Goal: Transaction & Acquisition: Purchase product/service

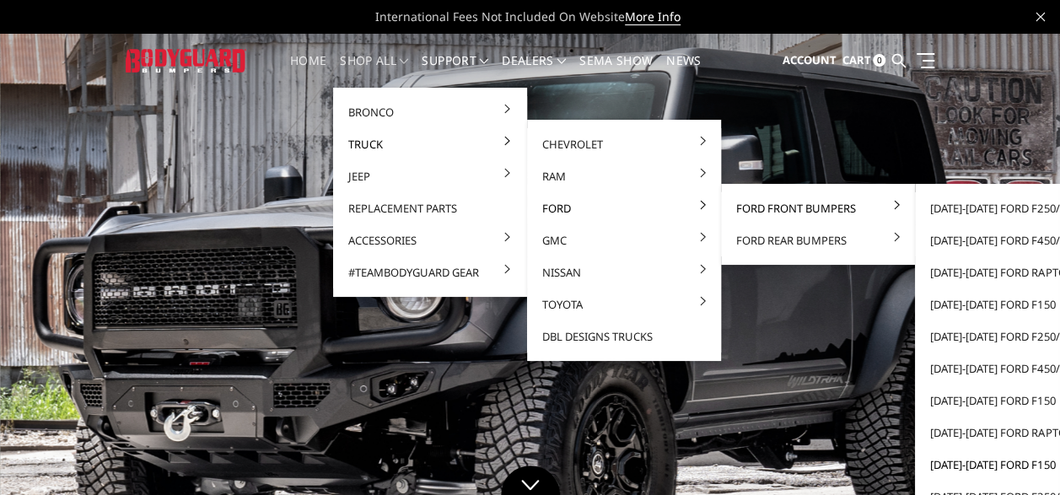
click at [953, 461] on link "[DATE]-[DATE] Ford F150" at bounding box center [1012, 465] width 181 height 32
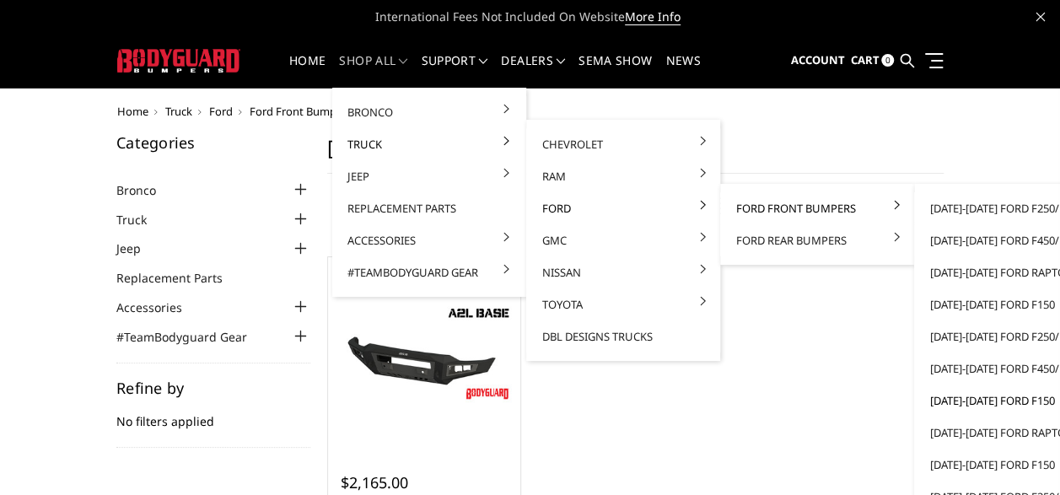
click at [945, 402] on link "[DATE]-[DATE] Ford F150" at bounding box center [1011, 401] width 181 height 32
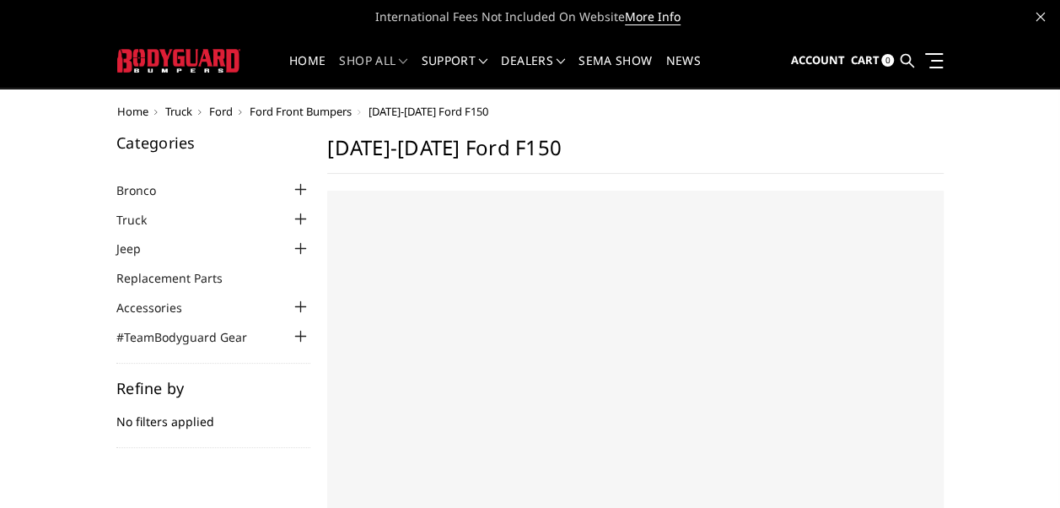
select select "US"
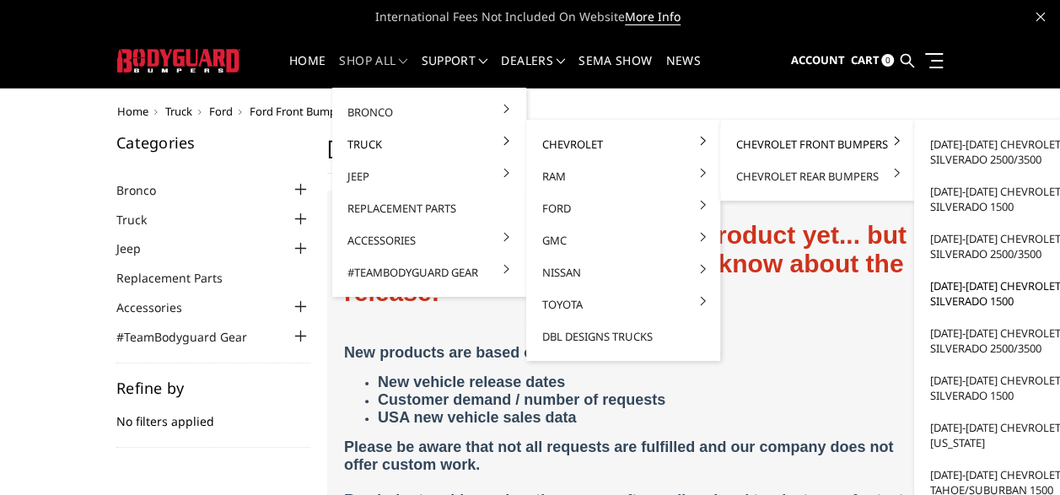
click at [957, 292] on link "[DATE]-[DATE] Chevrolet Silverado 1500" at bounding box center [1011, 293] width 181 height 47
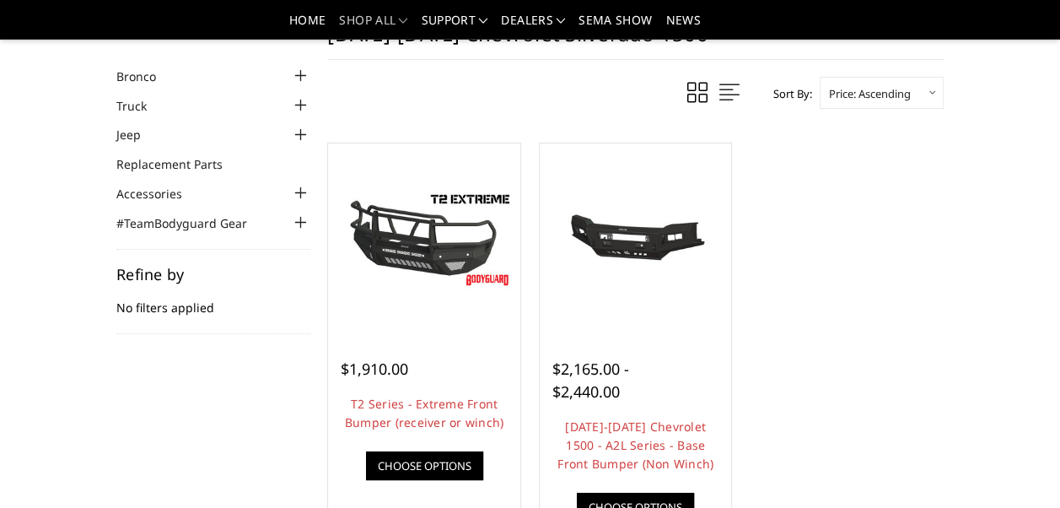
scroll to position [67, 0]
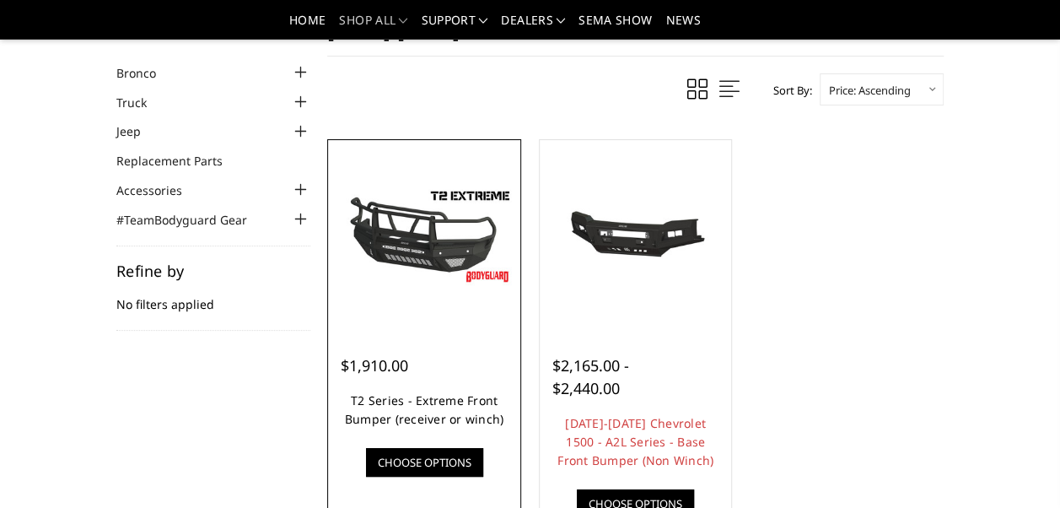
click at [449, 398] on link "T2 Series - Extreme Front Bumper (receiver or winch)" at bounding box center [424, 409] width 159 height 35
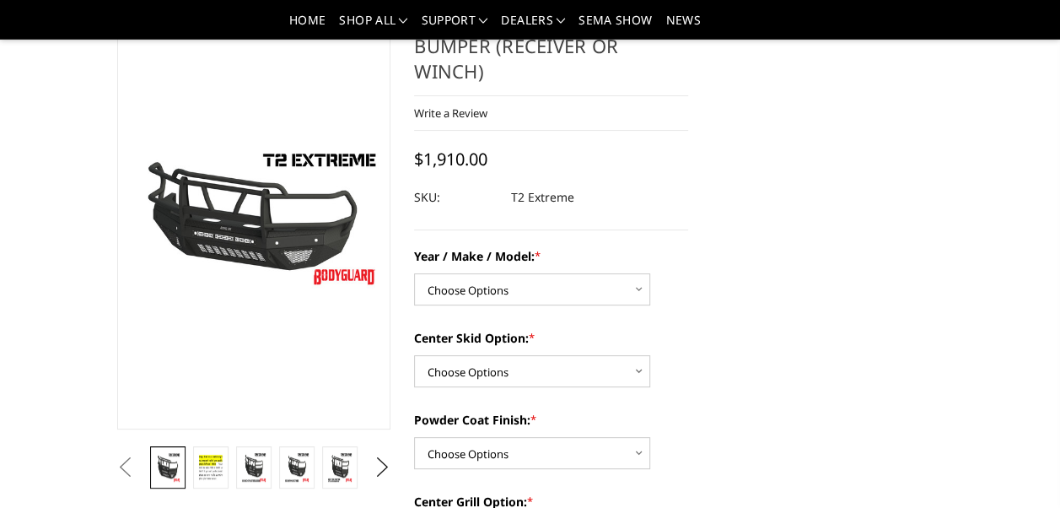
scroll to position [101, 0]
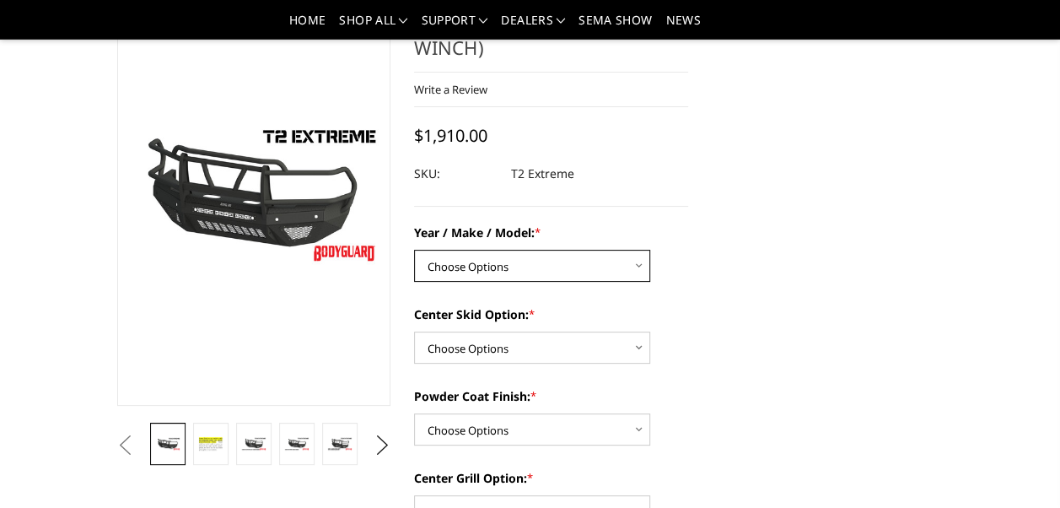
click at [615, 262] on select "Choose Options Chevrolet 19-21 1500 Chevrolet 15-19 2500 / 3500 Chevrolet 20-23…" at bounding box center [532, 266] width 236 height 32
select select "1442"
click at [414, 250] on select "Choose Options Chevrolet 19-21 1500 Chevrolet 15-19 2500 / 3500 Chevrolet 20-23…" at bounding box center [532, 266] width 236 height 32
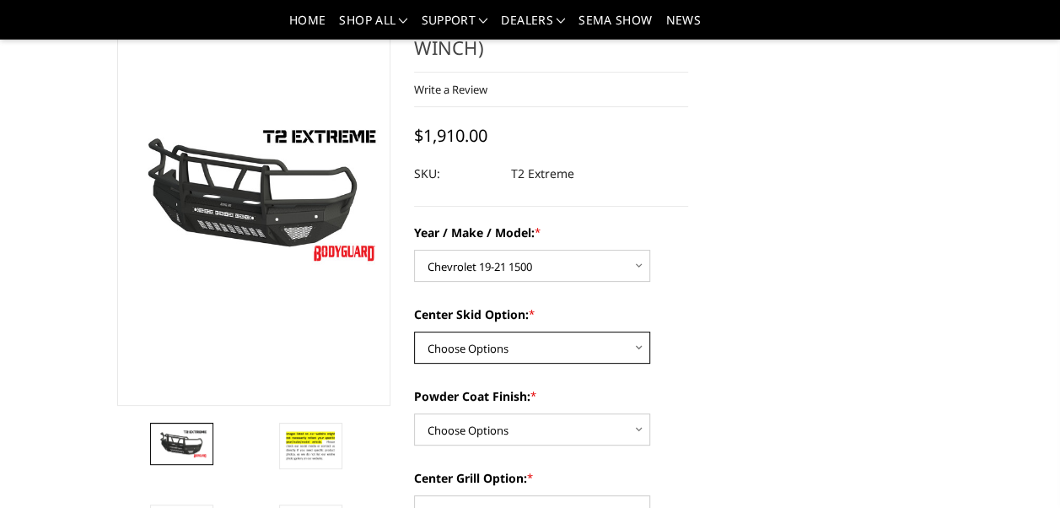
click at [485, 353] on select "Choose Options Standard center skid plate (included) Receiver tube Winch mount …" at bounding box center [532, 348] width 236 height 32
select select "626"
click at [414, 332] on select "Choose Options Standard center skid plate (included) Receiver tube Winch mount …" at bounding box center [532, 348] width 236 height 32
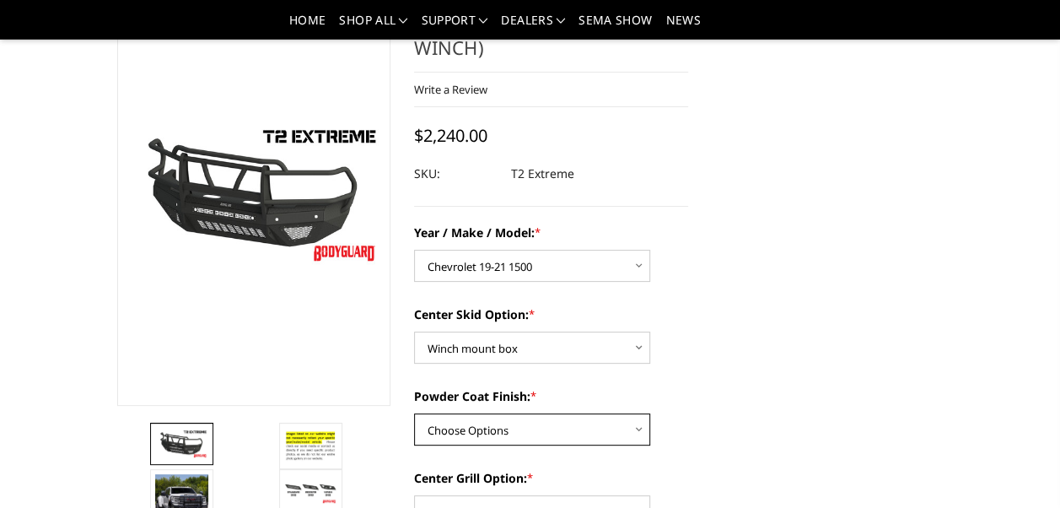
click at [552, 440] on select "Choose Options Bare metal Gloss Black Powder Coat Texture Black Powder Coat" at bounding box center [532, 429] width 236 height 32
select select "667"
click at [414, 413] on select "Choose Options Bare metal Gloss Black Powder Coat Texture Black Powder Coat" at bounding box center [532, 429] width 236 height 32
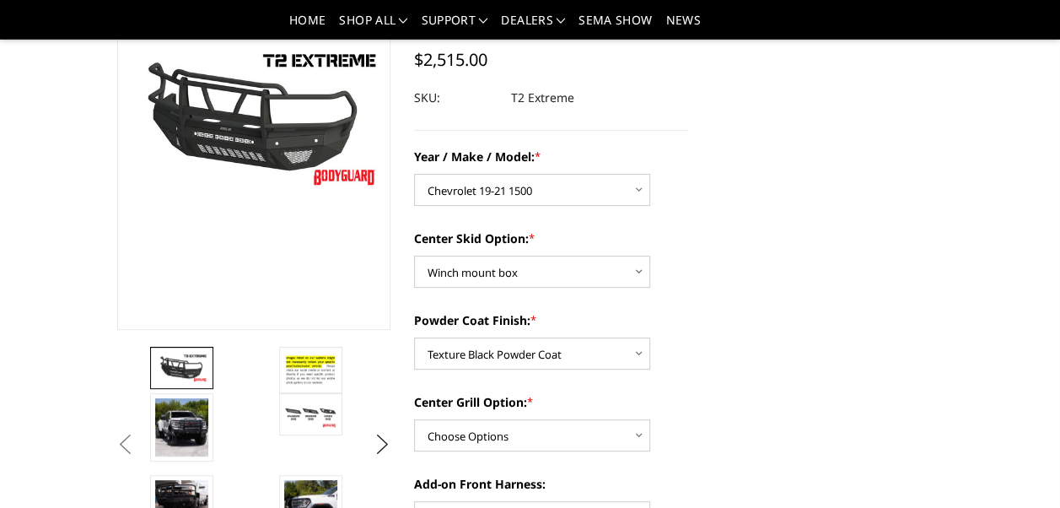
scroll to position [337, 0]
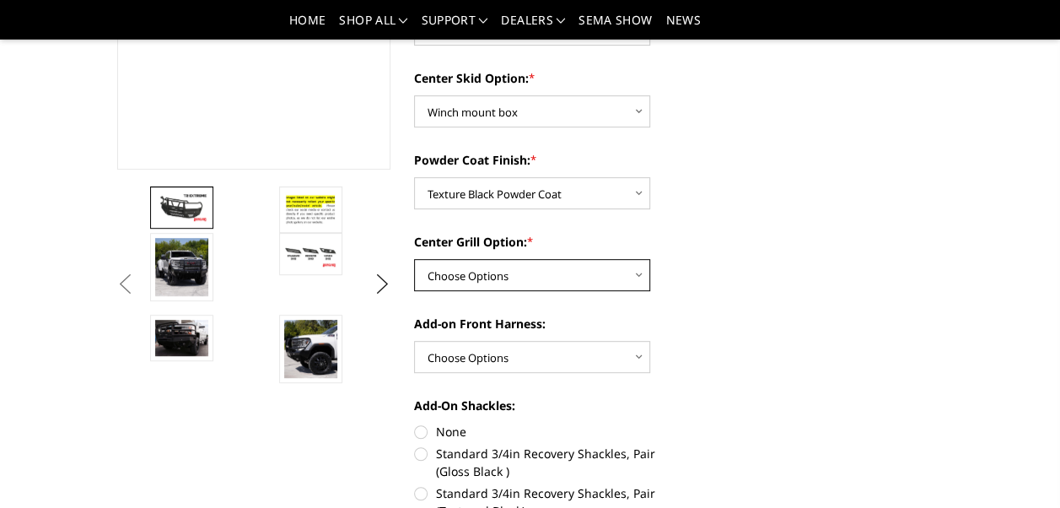
click at [616, 273] on select "Choose Options Add expanded metal in center grill Decline this option" at bounding box center [532, 275] width 236 height 32
select select "1080"
click at [414, 259] on select "Choose Options Add expanded metal in center grill Decline this option" at bounding box center [532, 275] width 236 height 32
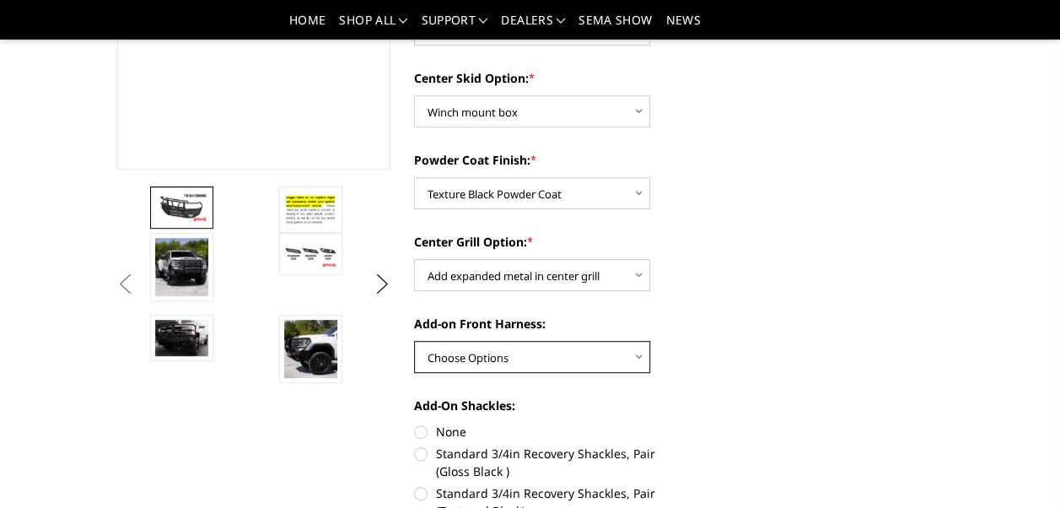
click at [635, 355] on select "Choose Options WITH front camera harness WITHOUT front camera harness" at bounding box center [532, 357] width 236 height 32
select select "1696"
click at [414, 341] on select "Choose Options WITH front camera harness WITHOUT front camera harness" at bounding box center [532, 357] width 236 height 32
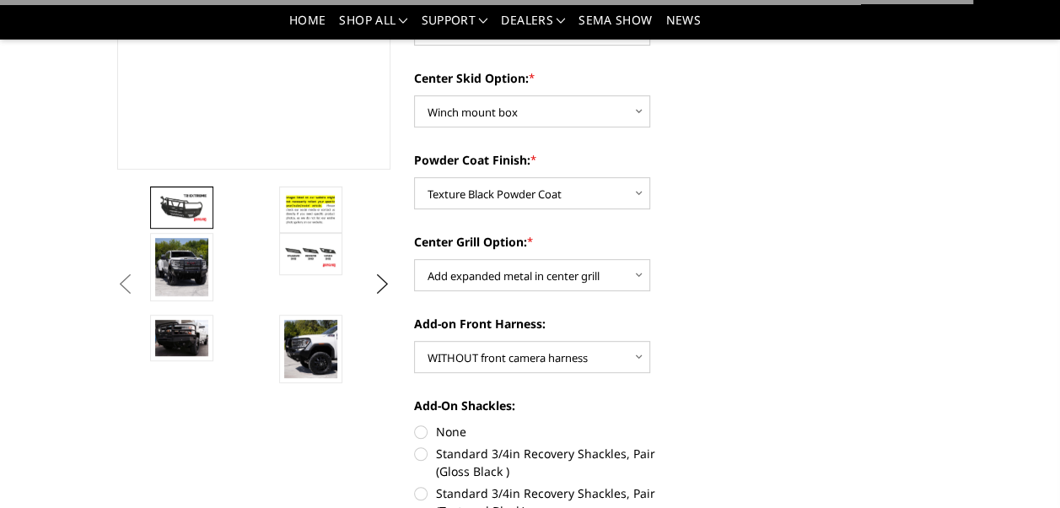
click at [677, 380] on div "Year / Make / Model: * Choose Options Chevrolet 19-21 1500 Chevrolet 15-19 2500…" at bounding box center [551, 456] width 274 height 938
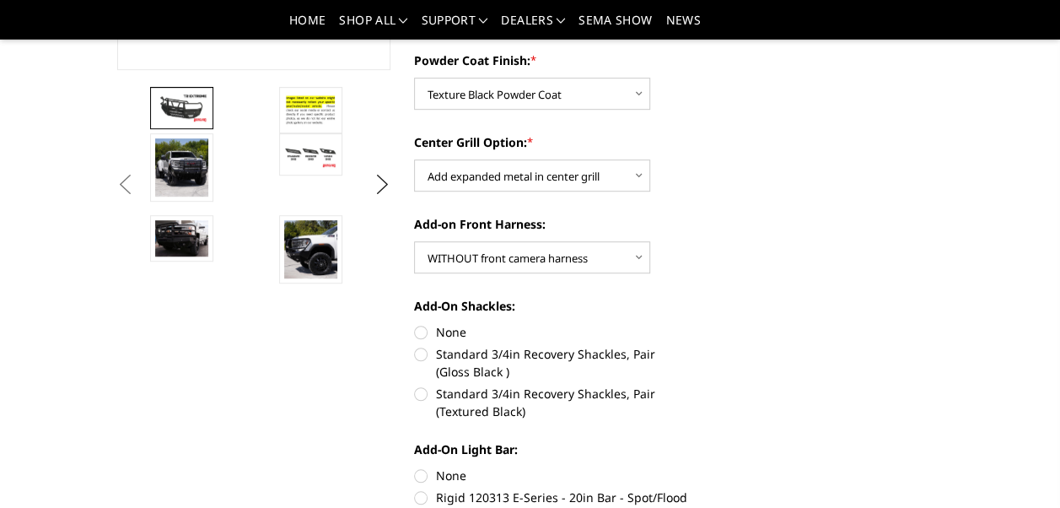
scroll to position [439, 0]
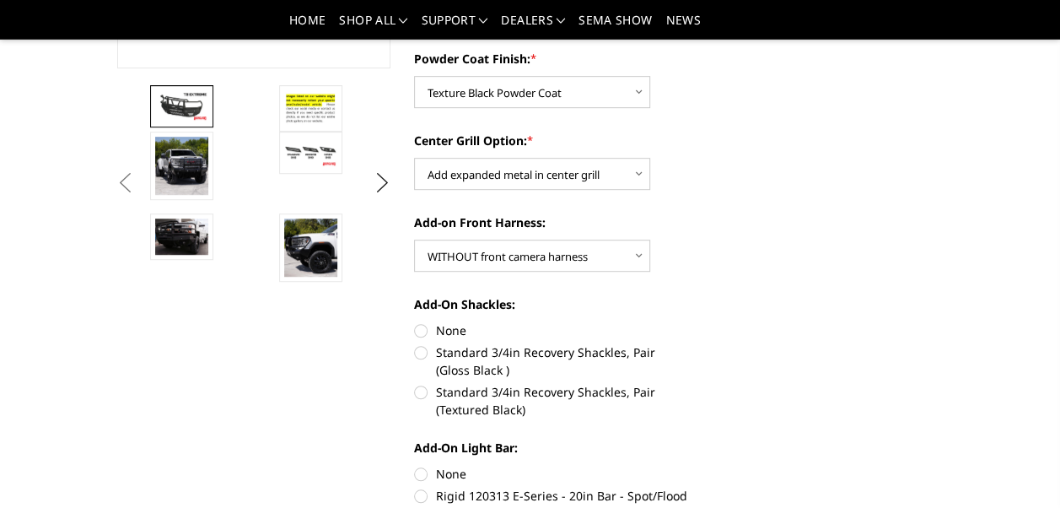
click at [418, 399] on label "Standard 3/4in Recovery Shackles, Pair (Textured Black)" at bounding box center [551, 400] width 274 height 35
click at [688, 344] on input "Standard 3/4in Recovery Shackles, Pair (Textured Black)" at bounding box center [688, 343] width 1 height 1
radio input "true"
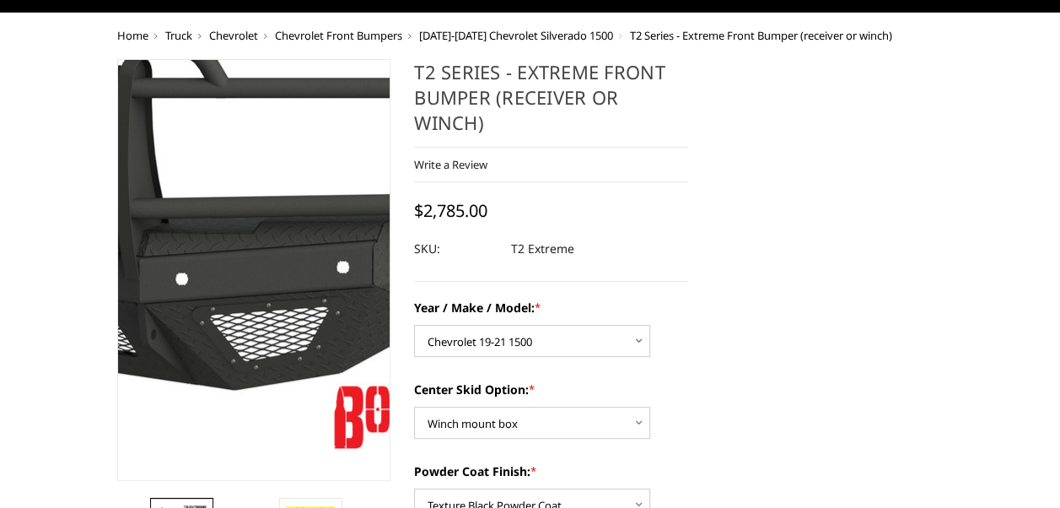
scroll to position [0, 0]
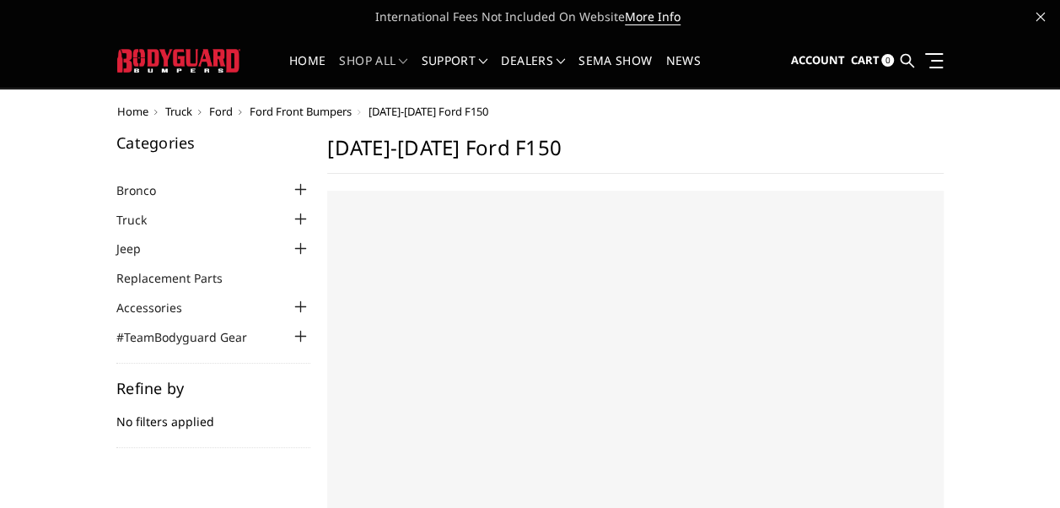
select select "US"
